Goal: Information Seeking & Learning: Check status

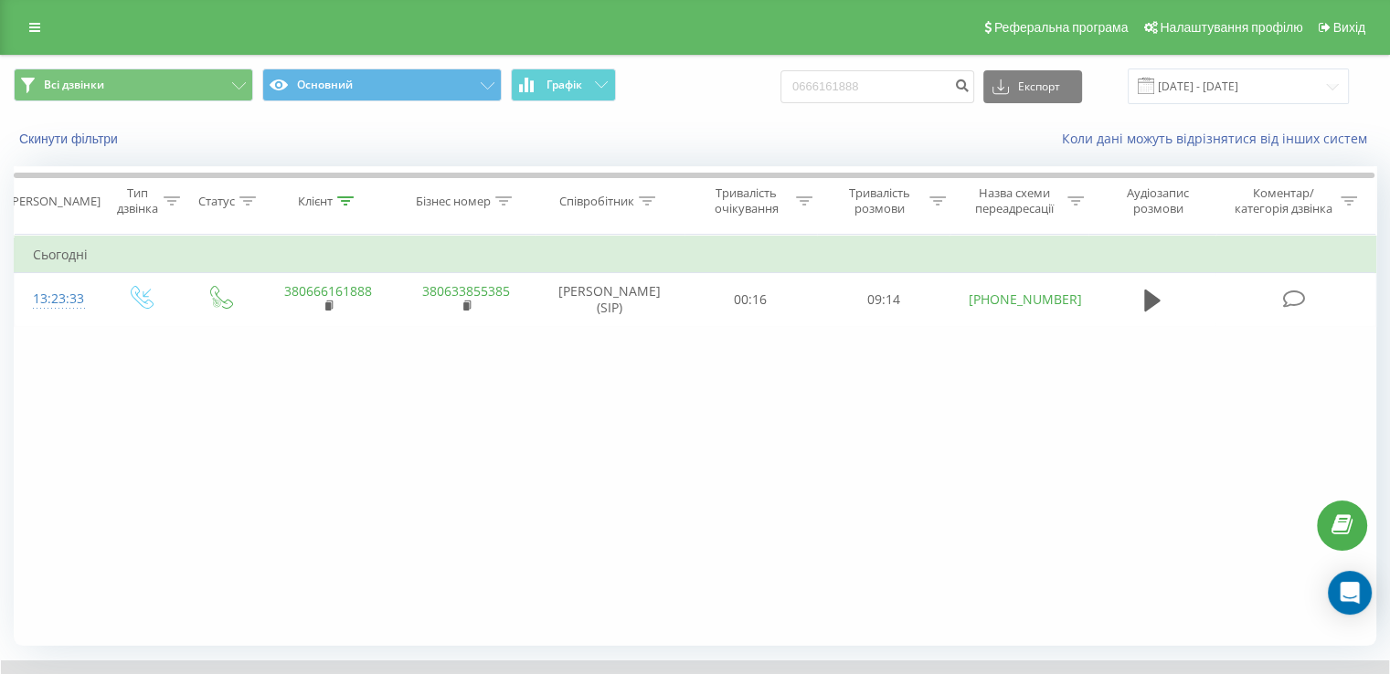
click at [906, 96] on input "0666161888" at bounding box center [877, 86] width 194 height 33
type input "380982448677"
click at [974, 95] on button "submit" at bounding box center [961, 86] width 25 height 33
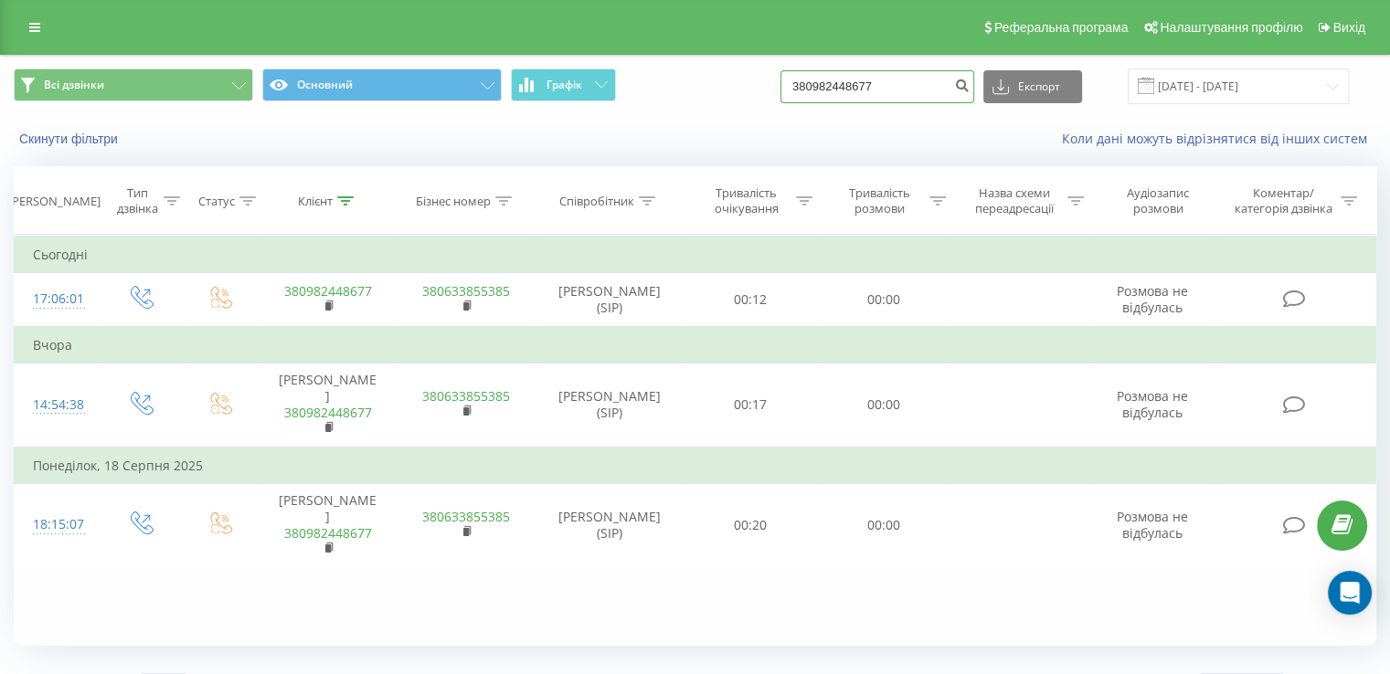
click at [899, 80] on input "380982448677" at bounding box center [877, 86] width 194 height 33
click at [899, 79] on input "380982448677" at bounding box center [877, 86] width 194 height 33
paste input "0954660852"
type input "0954660852"
click at [968, 89] on button "submit" at bounding box center [961, 86] width 25 height 33
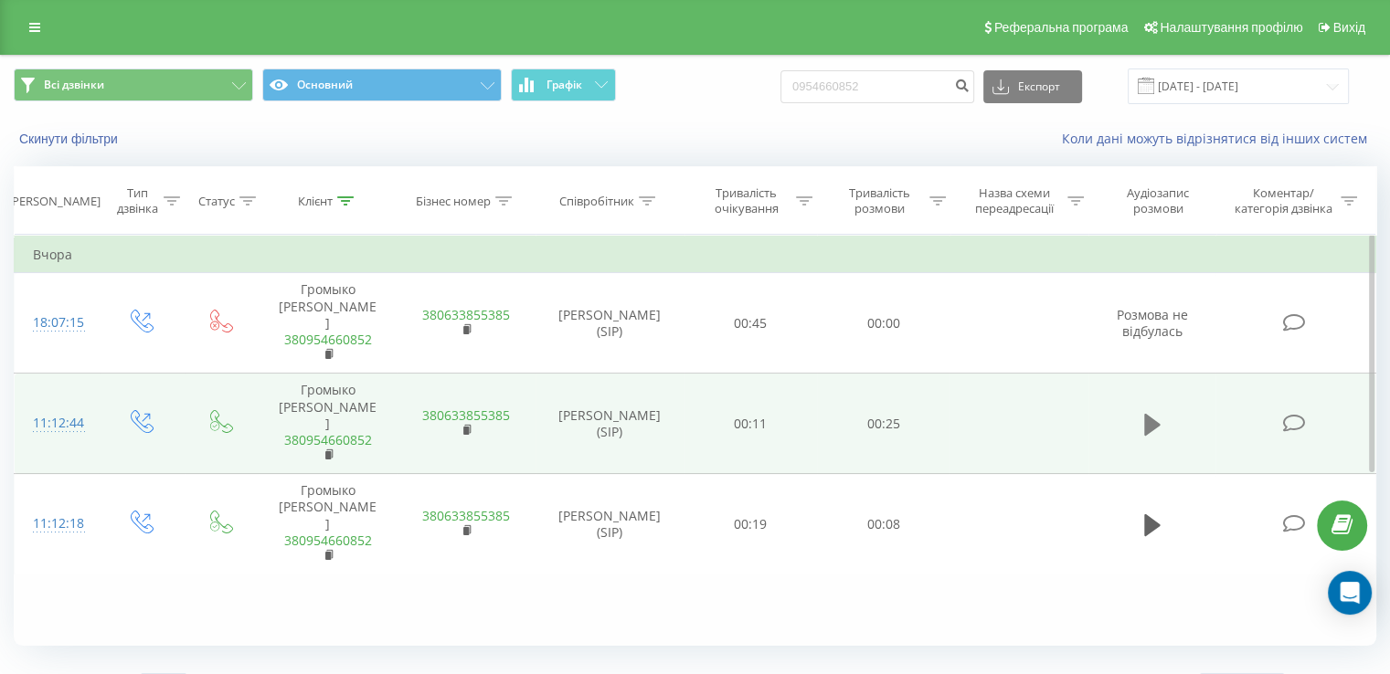
click at [1154, 412] on icon at bounding box center [1152, 425] width 16 height 26
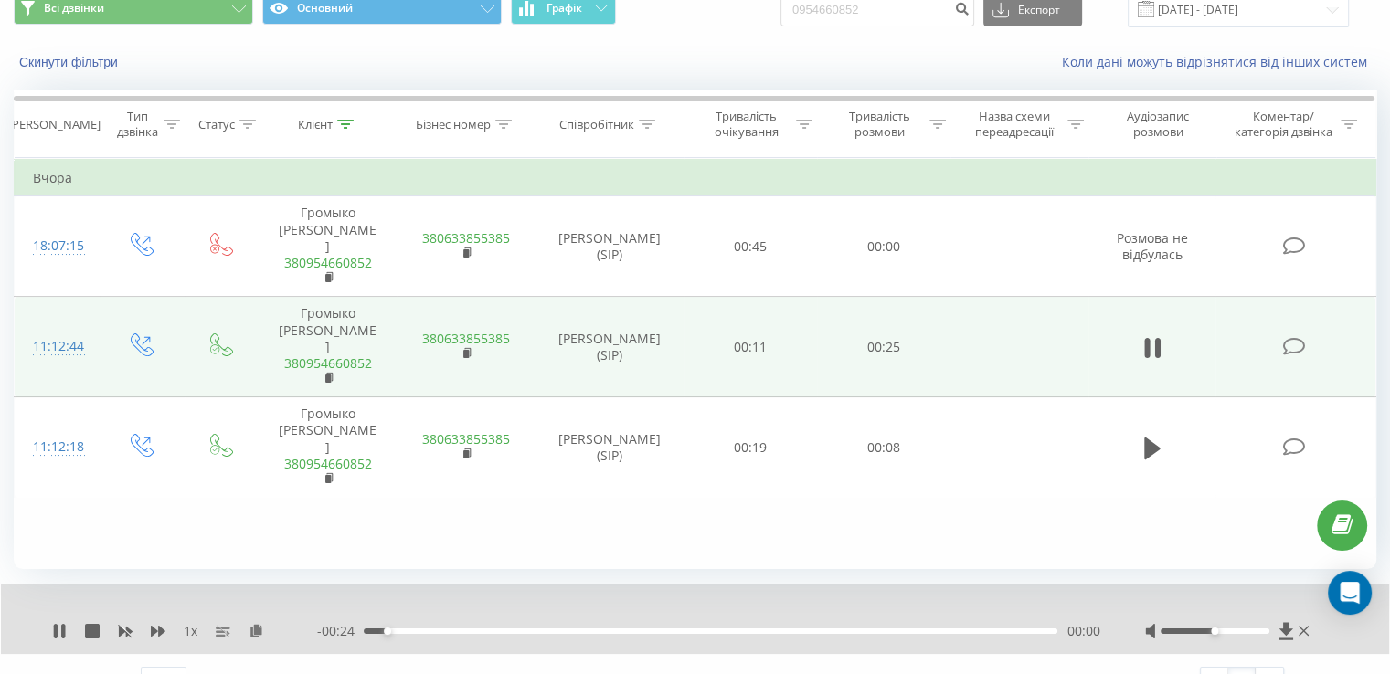
scroll to position [110, 0]
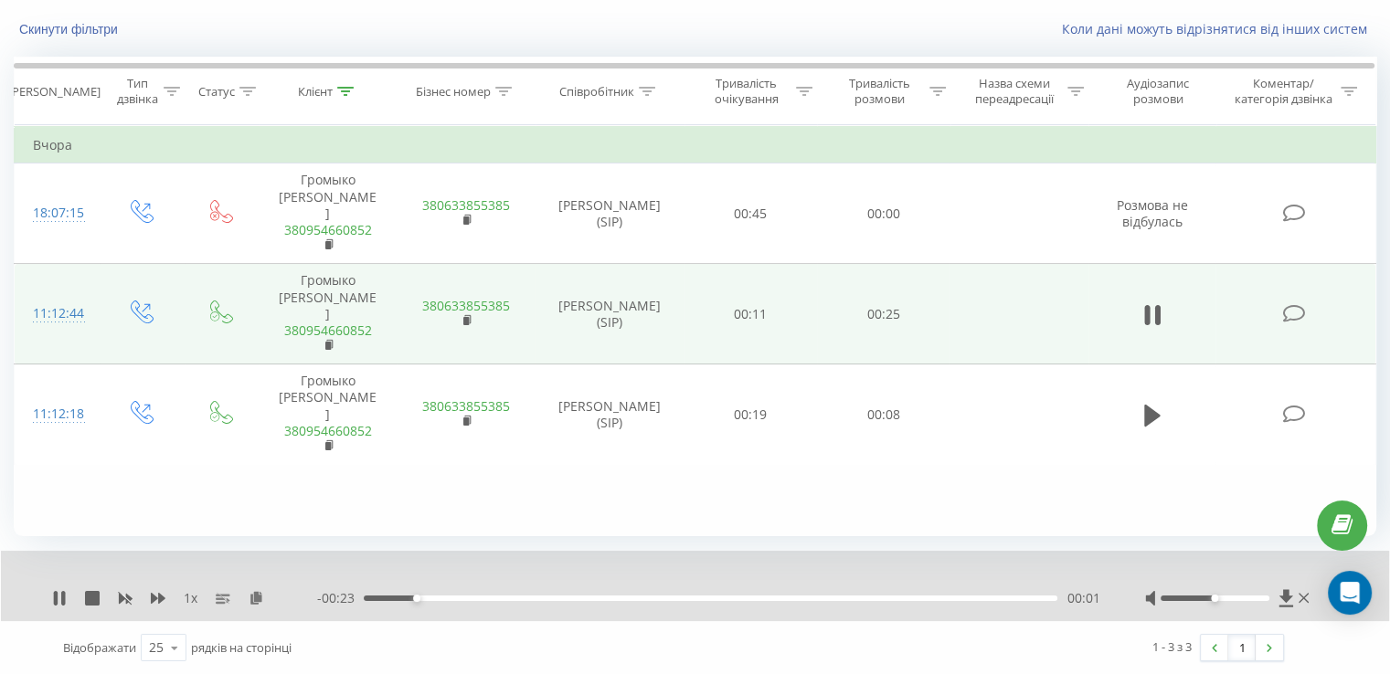
drag, startPoint x: 478, startPoint y: 597, endPoint x: 513, endPoint y: 600, distance: 34.9
click at [481, 597] on div "00:01" at bounding box center [710, 598] width 693 height 5
drag, startPoint x: 573, startPoint y: 595, endPoint x: 660, endPoint y: 596, distance: 86.8
click at [609, 596] on div "00:07" at bounding box center [710, 598] width 693 height 5
drag, startPoint x: 693, startPoint y: 598, endPoint x: 750, endPoint y: 600, distance: 57.6
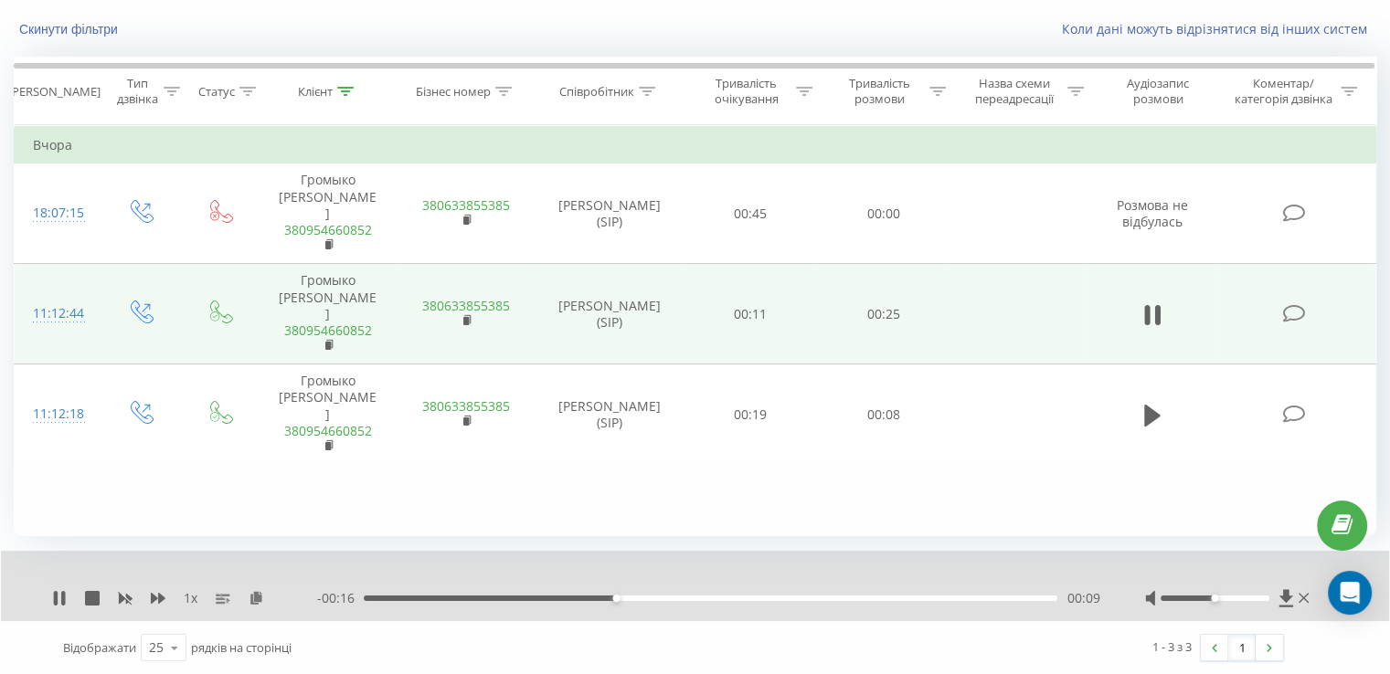
click at [706, 598] on div "00:09" at bounding box center [710, 598] width 693 height 5
click at [862, 597] on div "00:14" at bounding box center [710, 598] width 693 height 5
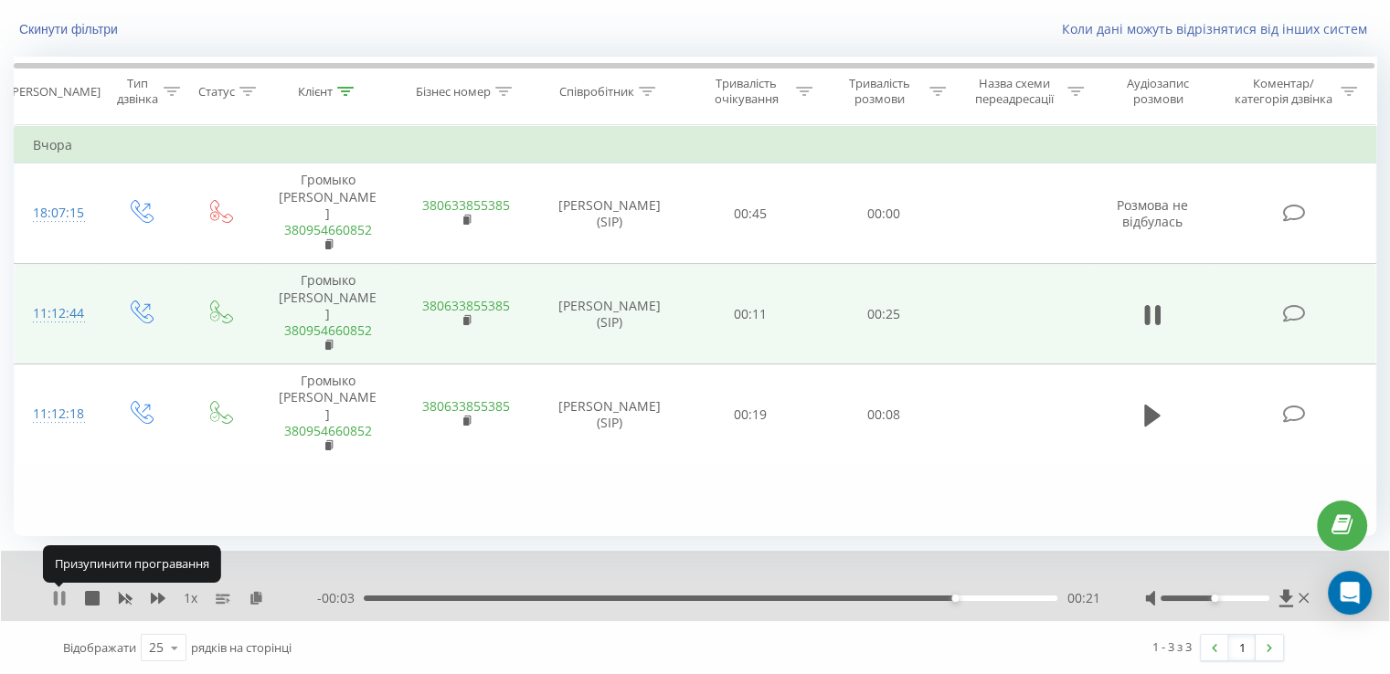
click at [55, 597] on icon at bounding box center [56, 598] width 4 height 15
